Goal: Check status: Check status

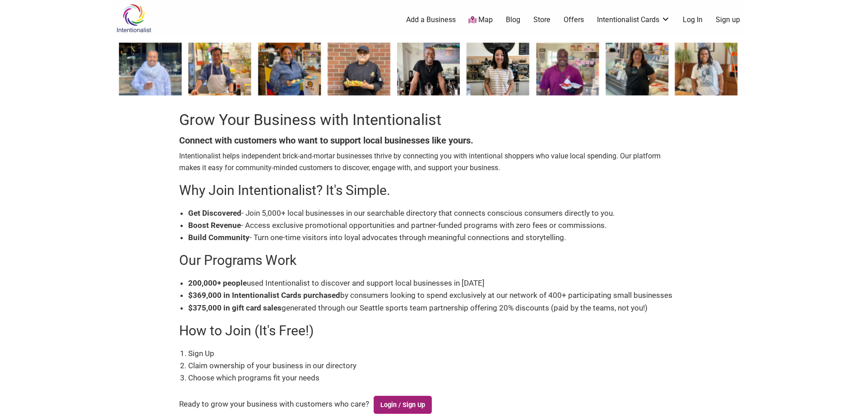
click at [394, 402] on link "Login / Sign Up" at bounding box center [403, 405] width 59 height 18
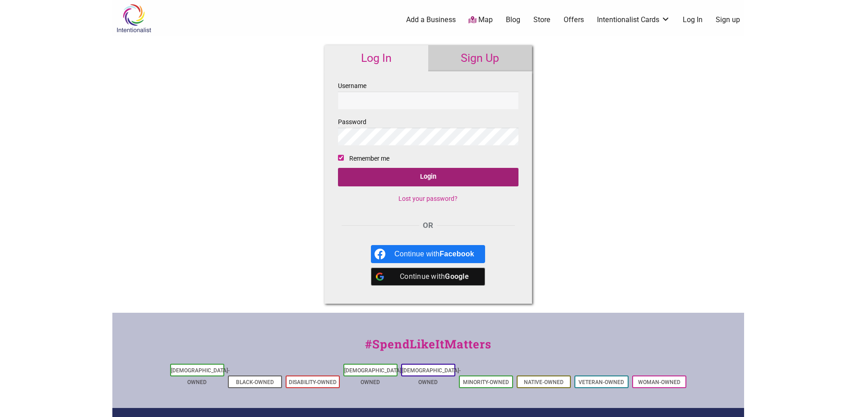
type input "mjurus@fulcrumcoffee.com"
click at [401, 180] on input "Login" at bounding box center [428, 177] width 181 height 19
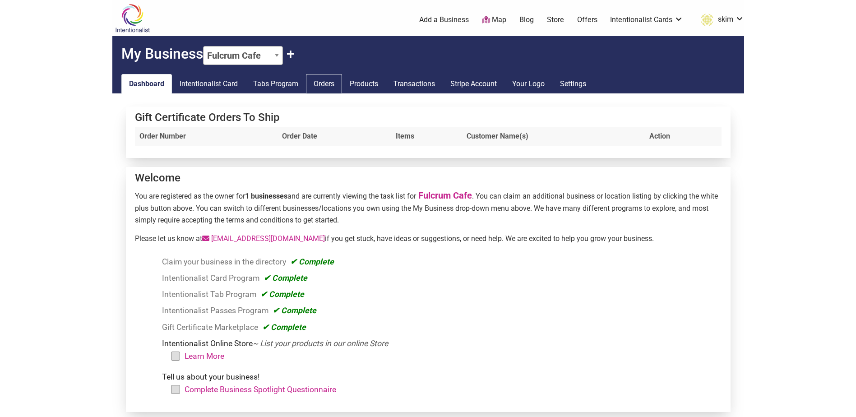
click at [332, 85] on link "Orders" at bounding box center [324, 84] width 36 height 20
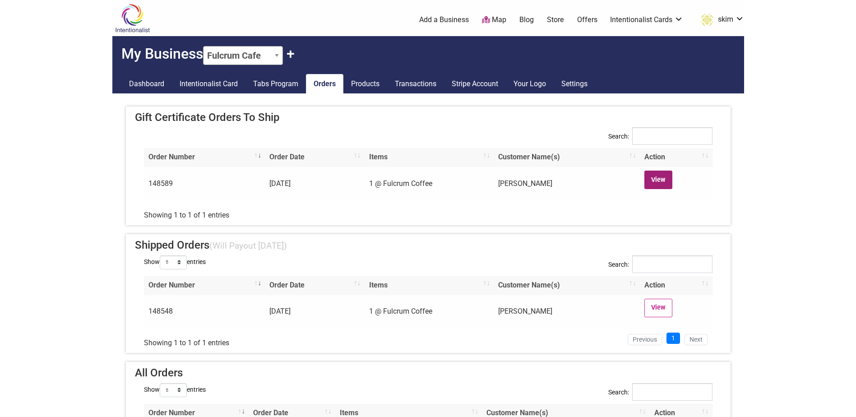
click at [655, 175] on link "View" at bounding box center [658, 180] width 28 height 19
